Goal: Information Seeking & Learning: Compare options

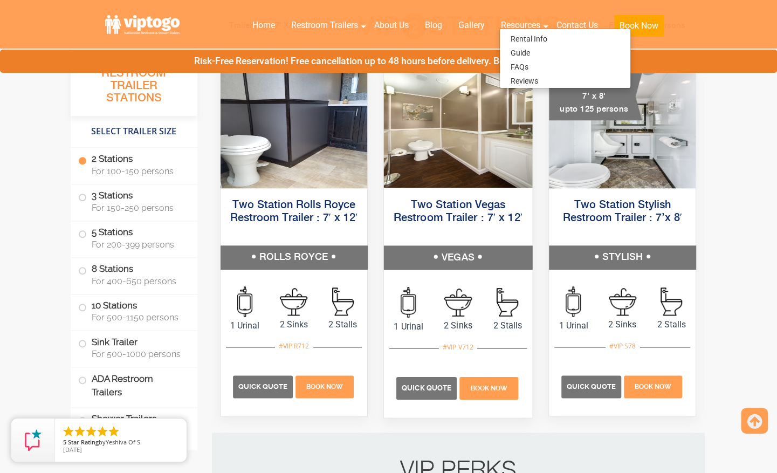
scroll to position [521, 0]
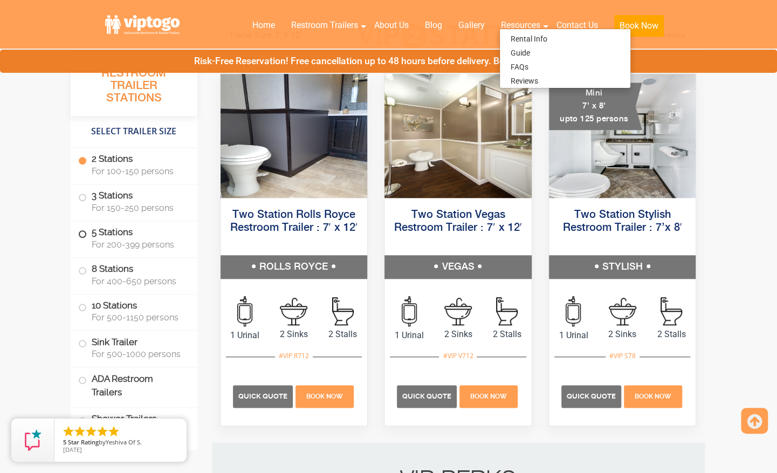
click at [119, 239] on span "For 200-399 persons" at bounding box center [138, 244] width 93 height 10
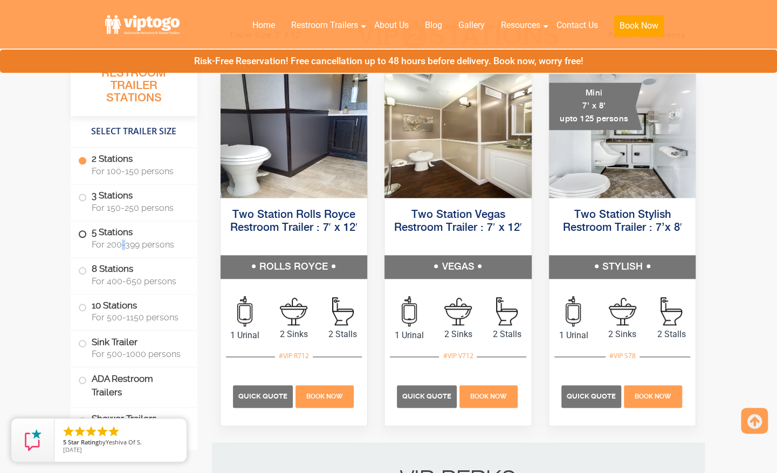
click at [119, 239] on span "For 200-399 persons" at bounding box center [138, 244] width 93 height 10
drag, startPoint x: 119, startPoint y: 239, endPoint x: 64, endPoint y: 255, distance: 57.8
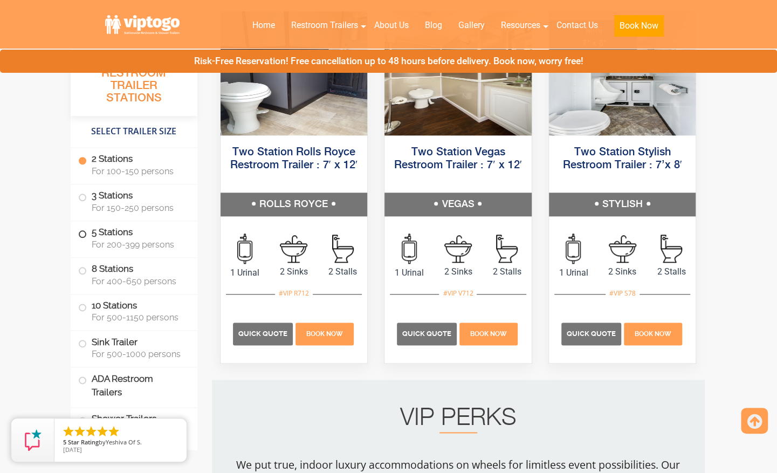
click at [82, 241] on label "5 Stations For 200-399 persons" at bounding box center [134, 237] width 112 height 33
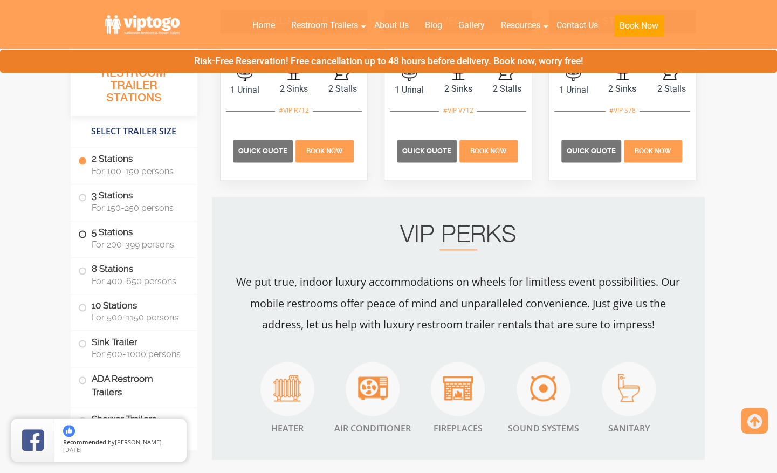
click at [82, 237] on label "5 Stations For 200-399 persons" at bounding box center [134, 237] width 112 height 33
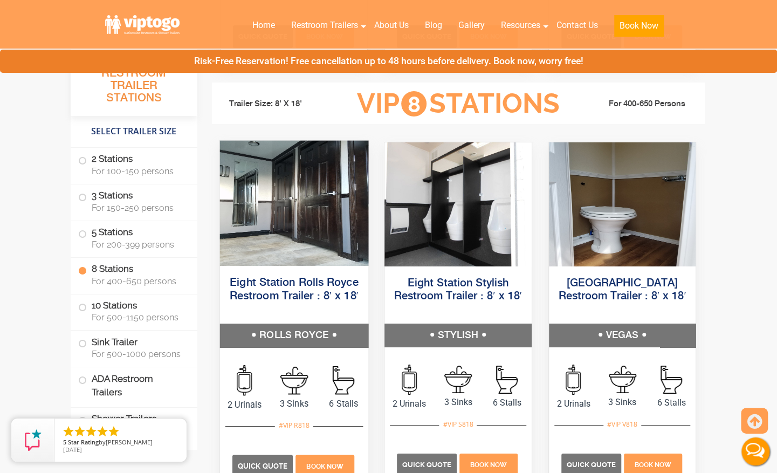
scroll to position [2067, 0]
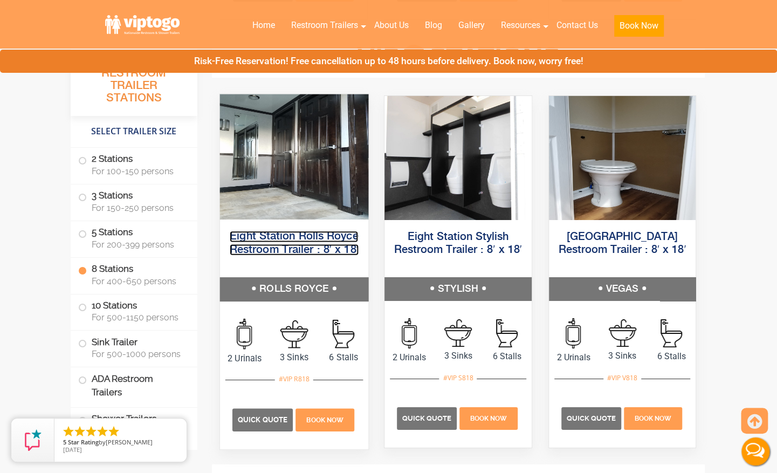
click at [306, 231] on link "Eight Station Rolls Royce Restroom Trailer : 8′ x 18′" at bounding box center [293, 243] width 129 height 24
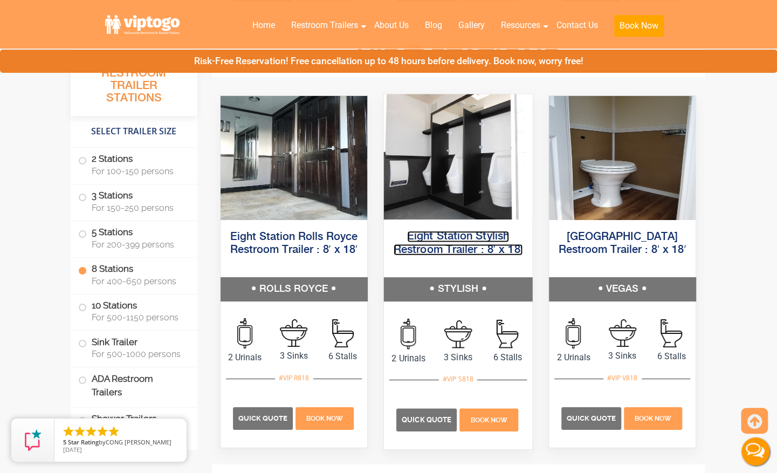
click at [460, 238] on link "Eight Station Stylish Restroom Trailer : 8′ x 18′" at bounding box center [457, 243] width 129 height 24
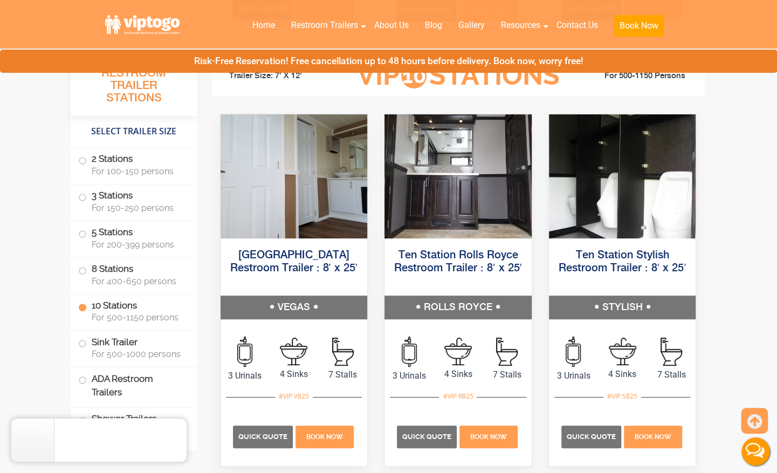
scroll to position [2478, 0]
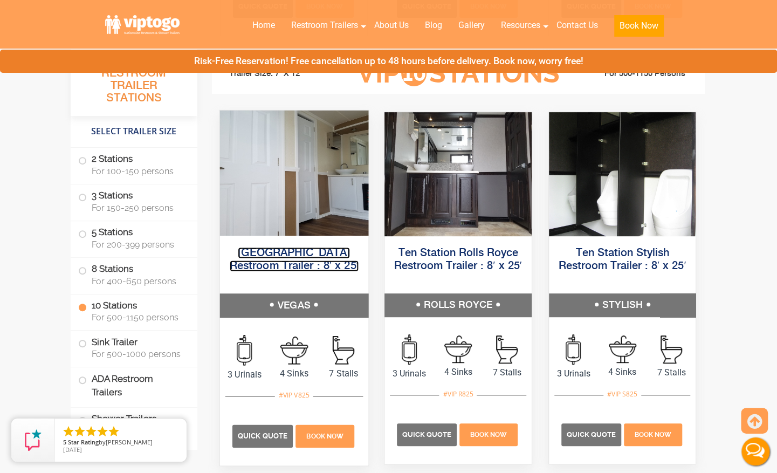
click at [294, 255] on link "Ten Station Vegas Restroom Trailer : 8′ x 25′" at bounding box center [293, 259] width 129 height 24
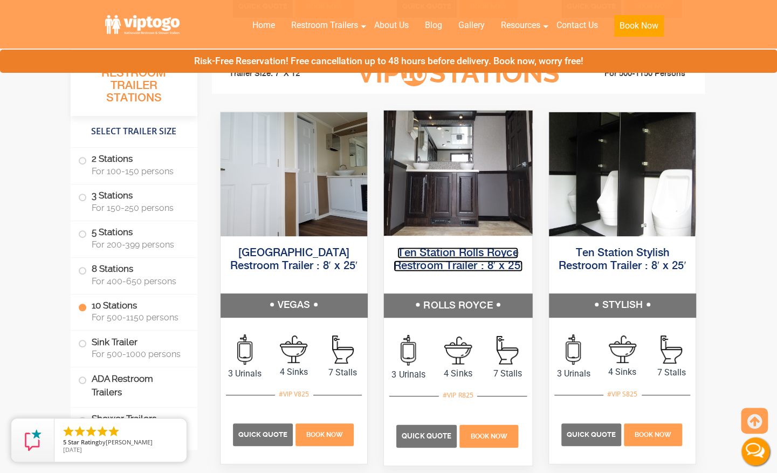
click at [416, 255] on link "Ten Station Rolls Royce Restroom Trailer : 8′ x 25′" at bounding box center [457, 259] width 129 height 24
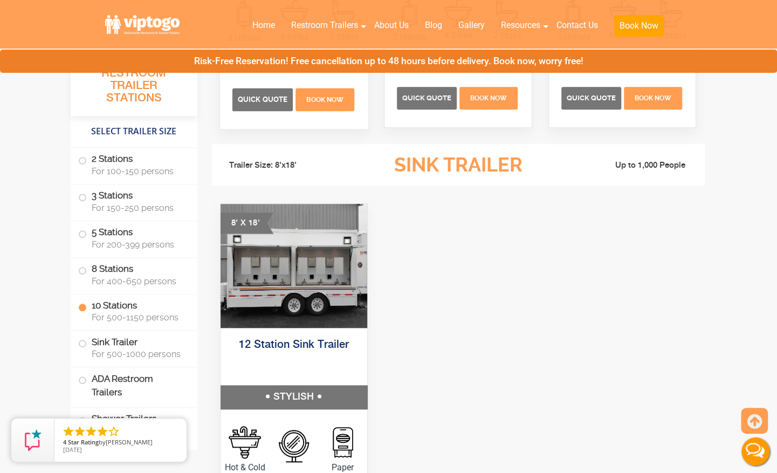
scroll to position [2816, 0]
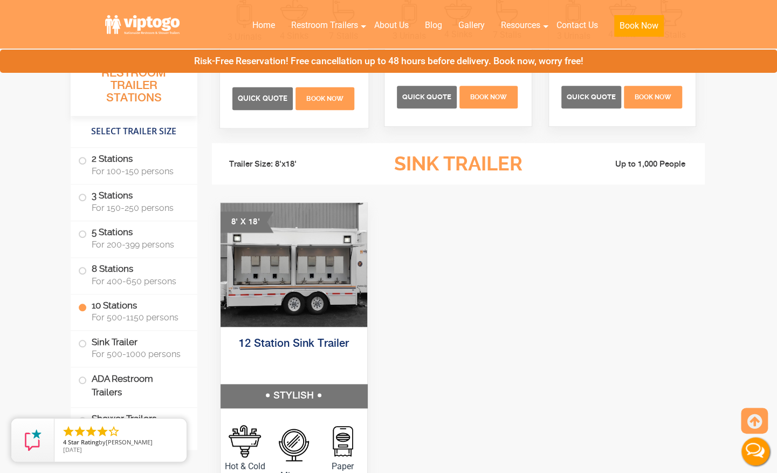
click at [332, 178] on ul "Trailer Size: 8'x18' Sink Trailer Up to 1,000 People" at bounding box center [458, 164] width 493 height 42
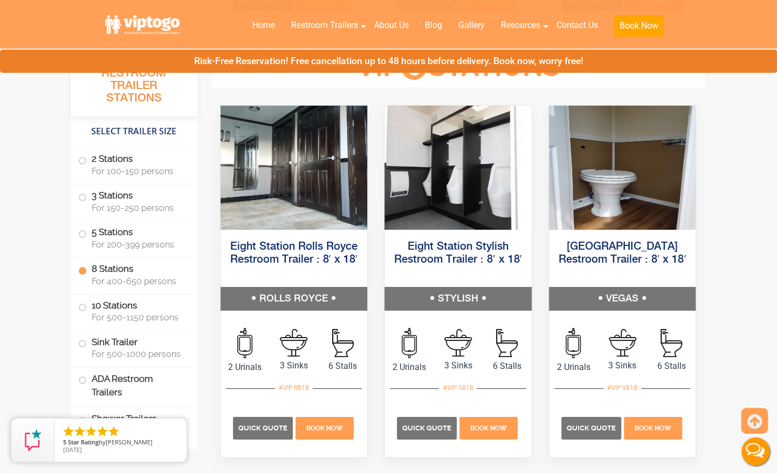
scroll to position [2043, 0]
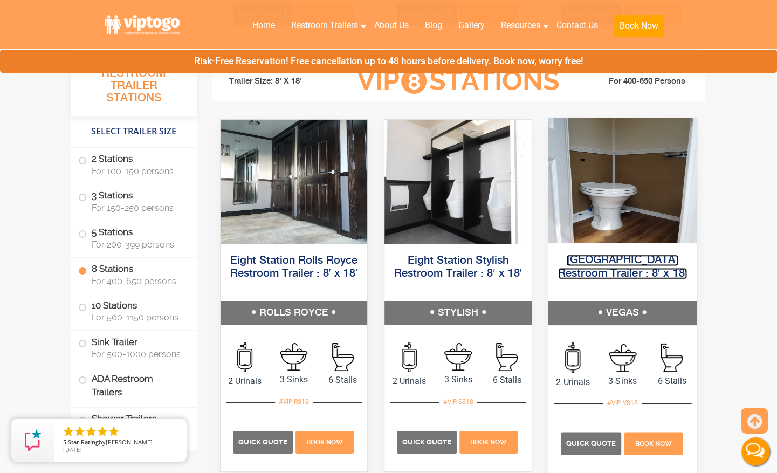
click at [598, 255] on link "Eight Station Vegas Restroom Trailer : 8′ x 18′" at bounding box center [622, 266] width 129 height 24
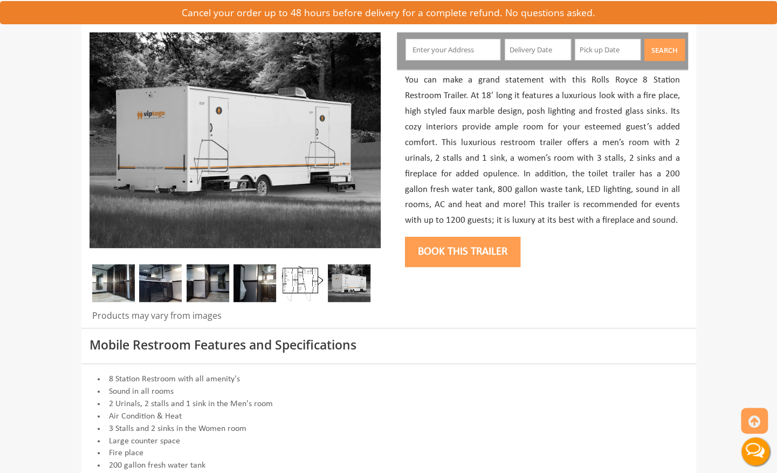
scroll to position [127, 0]
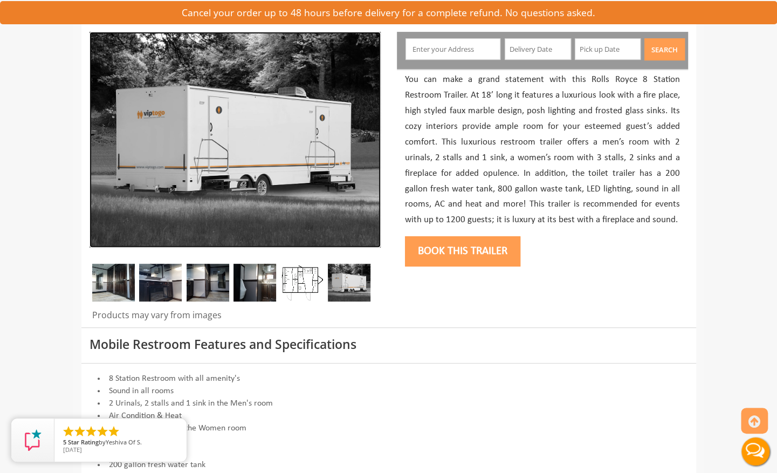
click at [319, 120] on img at bounding box center [234, 140] width 291 height 216
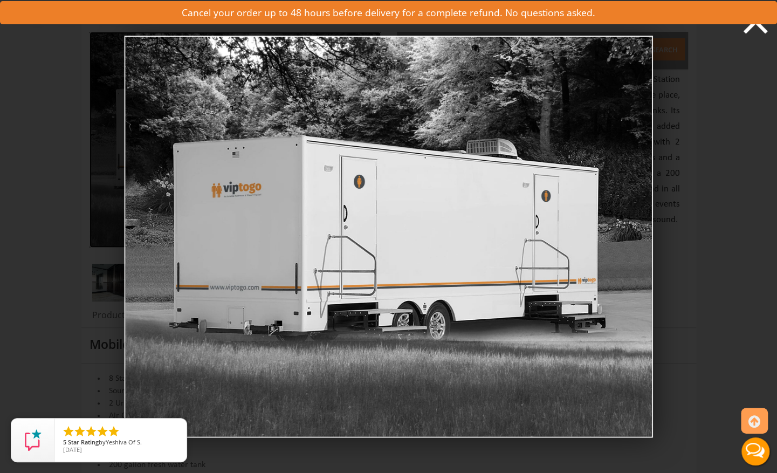
click at [754, 26] on icon at bounding box center [755, 21] width 32 height 32
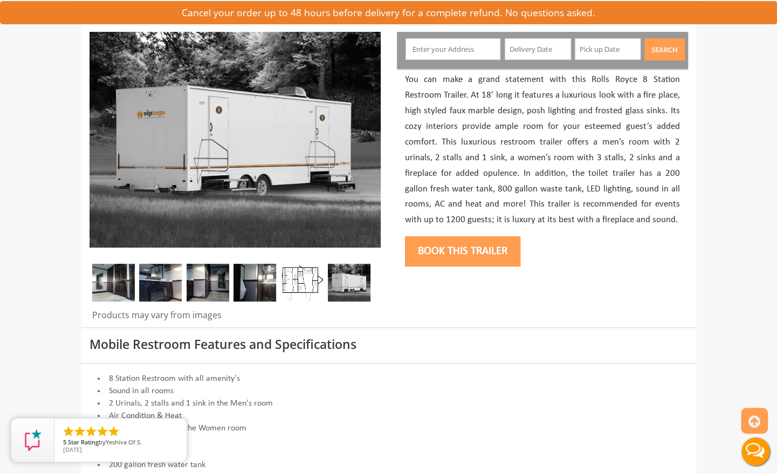
click at [354, 287] on img at bounding box center [349, 283] width 43 height 38
click at [289, 276] on img at bounding box center [301, 283] width 43 height 38
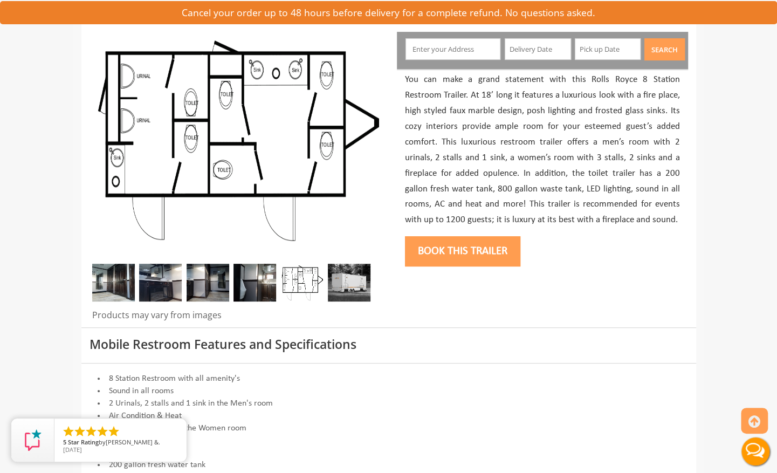
scroll to position [0, 0]
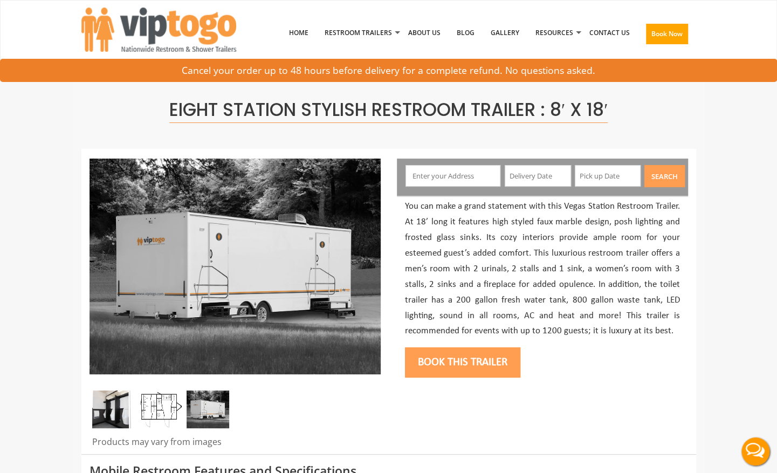
click at [132, 404] on img at bounding box center [113, 409] width 43 height 38
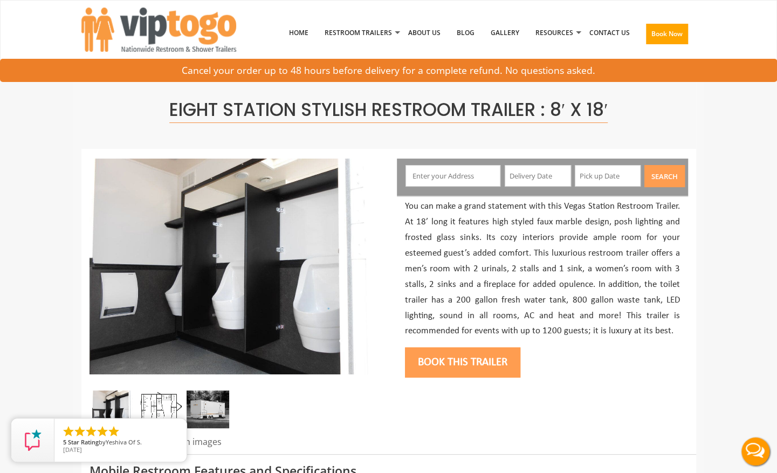
click at [146, 404] on img at bounding box center [160, 409] width 43 height 38
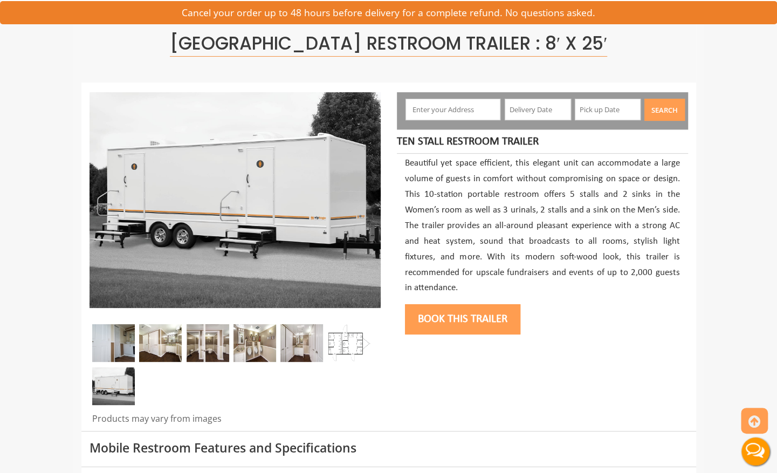
scroll to position [67, 0]
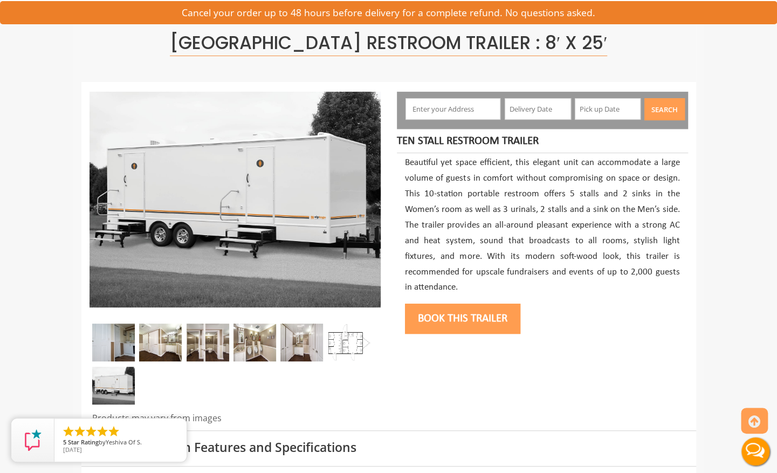
click at [151, 333] on img at bounding box center [160, 342] width 43 height 38
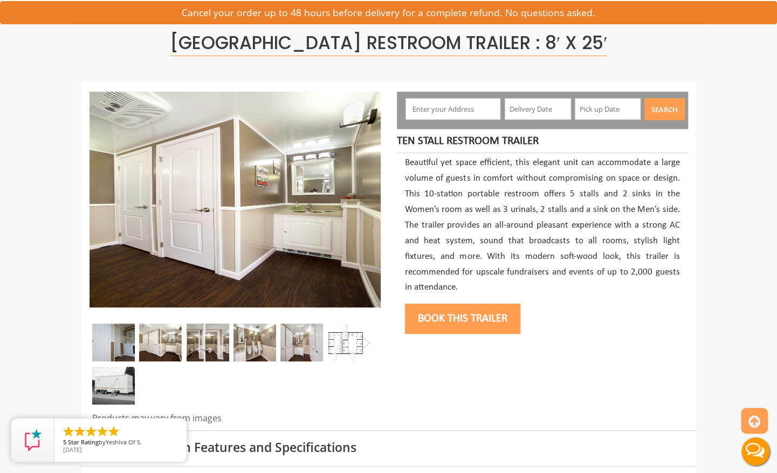
click at [337, 335] on img at bounding box center [349, 342] width 43 height 38
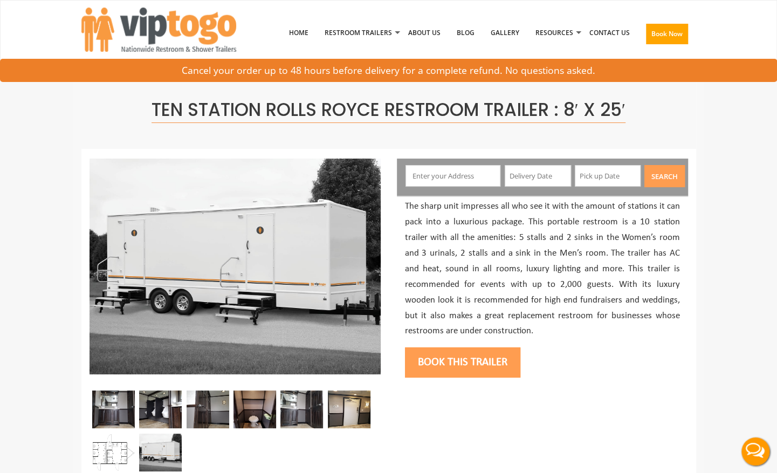
click at [95, 443] on span "Star Rating" at bounding box center [83, 442] width 31 height 8
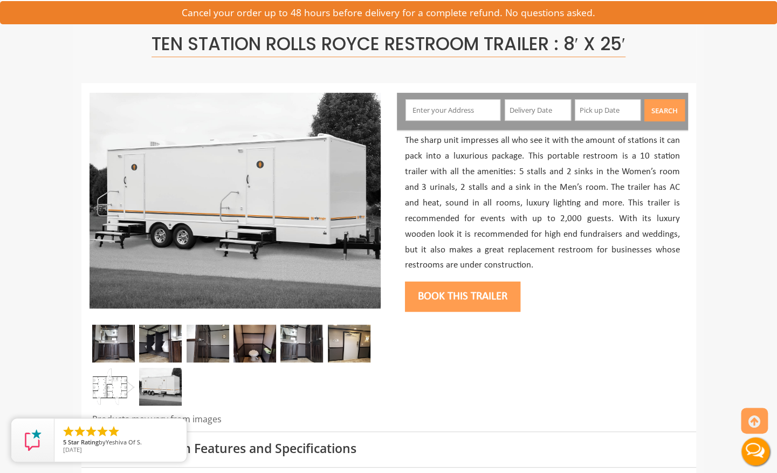
click at [108, 390] on img at bounding box center [113, 387] width 43 height 38
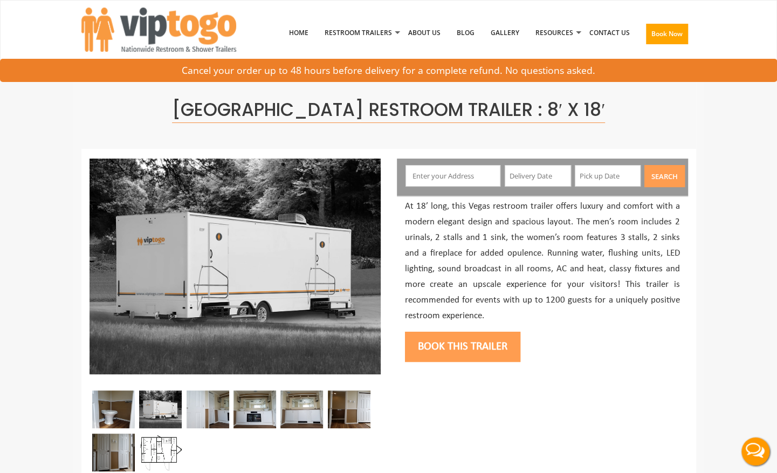
click at [156, 442] on span "5 Star Rating by Yeshiva Of S." at bounding box center [120, 443] width 115 height 8
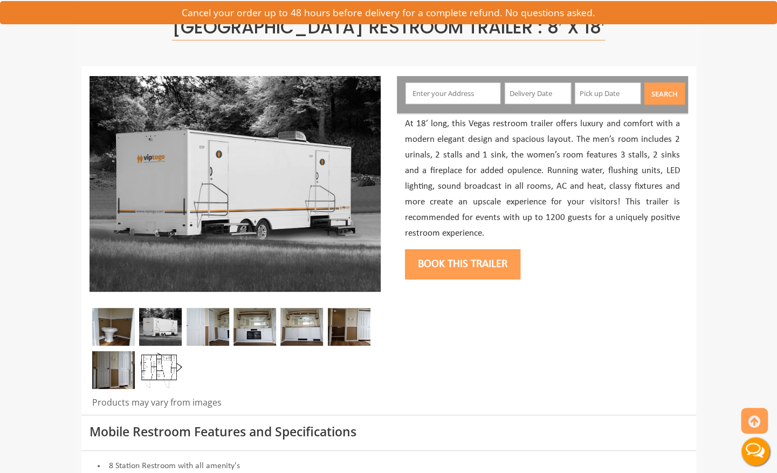
scroll to position [83, 0]
click at [164, 364] on img at bounding box center [160, 369] width 43 height 38
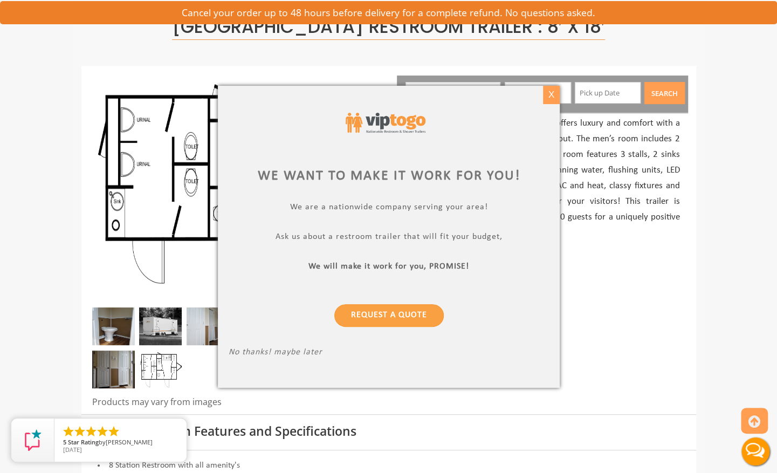
click at [552, 97] on div "X" at bounding box center [550, 95] width 17 height 18
